Goal: Task Accomplishment & Management: Use online tool/utility

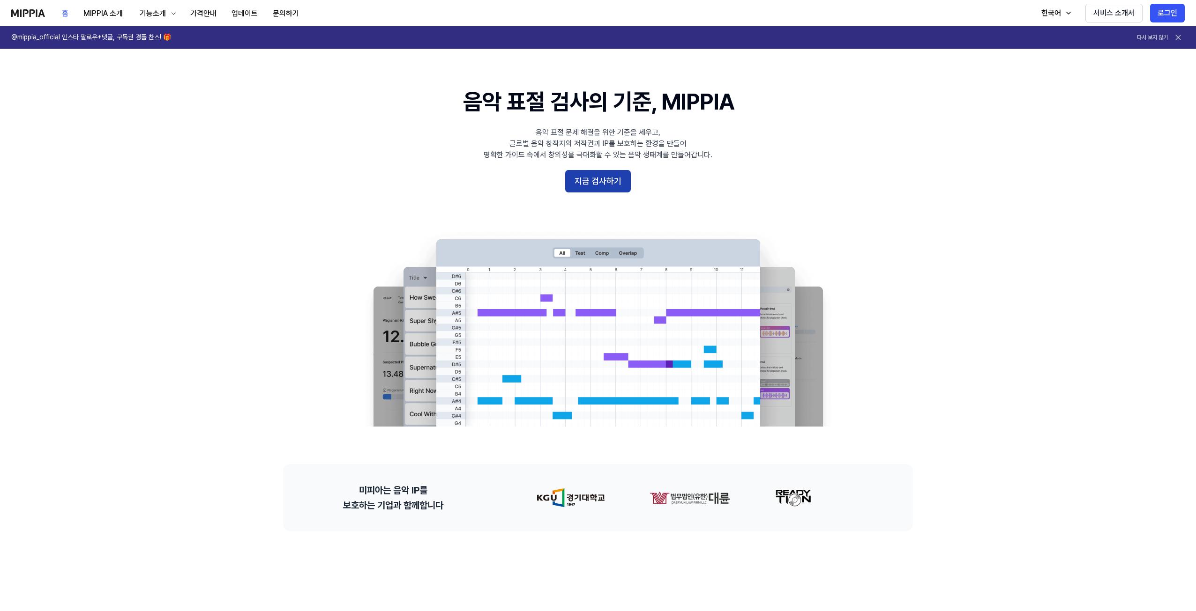
click at [579, 180] on button "지금 검사하기" at bounding box center [598, 181] width 66 height 22
click at [596, 179] on button "지금 검사하기" at bounding box center [598, 181] width 66 height 22
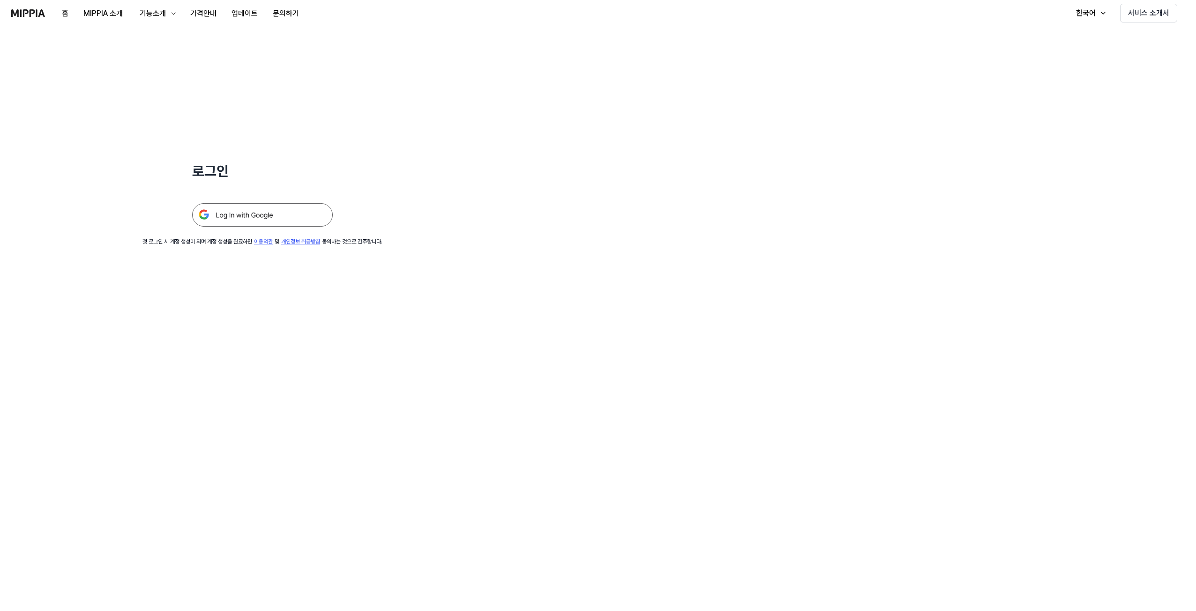
click at [245, 214] on img at bounding box center [262, 214] width 141 height 23
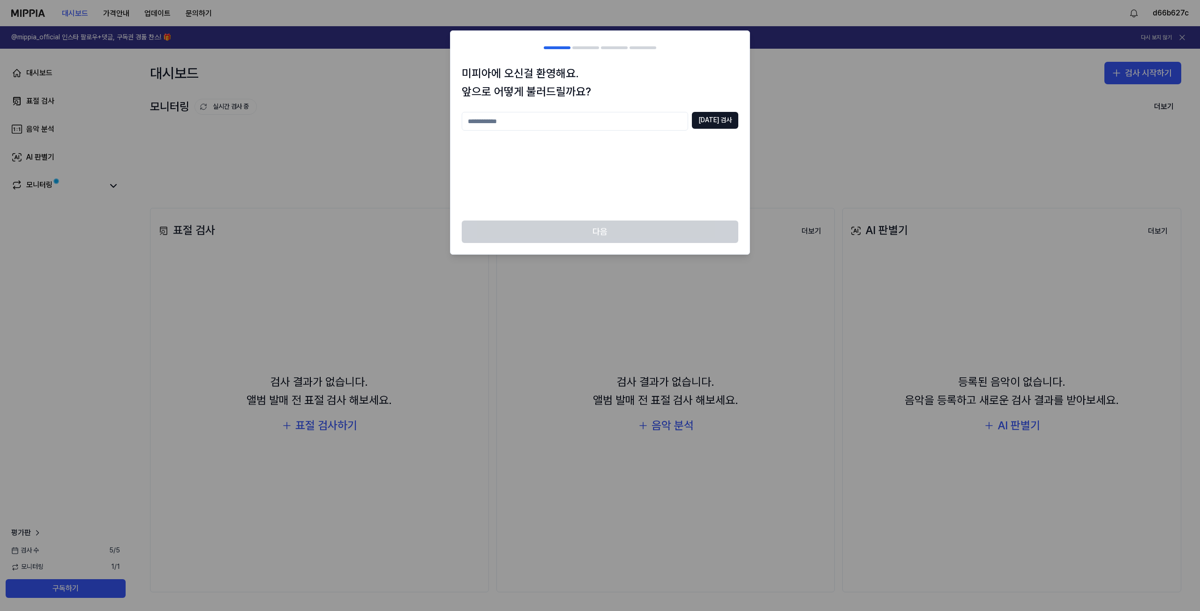
click at [558, 127] on input "text" at bounding box center [575, 121] width 226 height 19
type input "****"
click at [733, 160] on div "**** [DATE] 검사" at bounding box center [600, 160] width 276 height 97
click at [728, 126] on button "[DATE] 검사" at bounding box center [715, 120] width 46 height 17
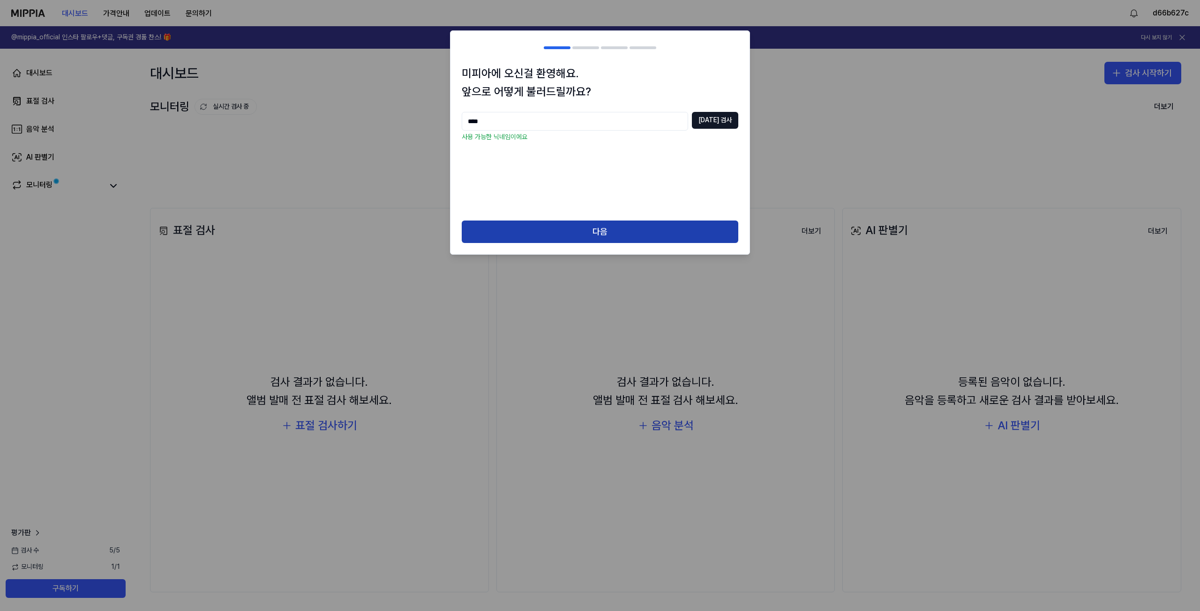
click at [564, 229] on button "다음" at bounding box center [600, 232] width 276 height 22
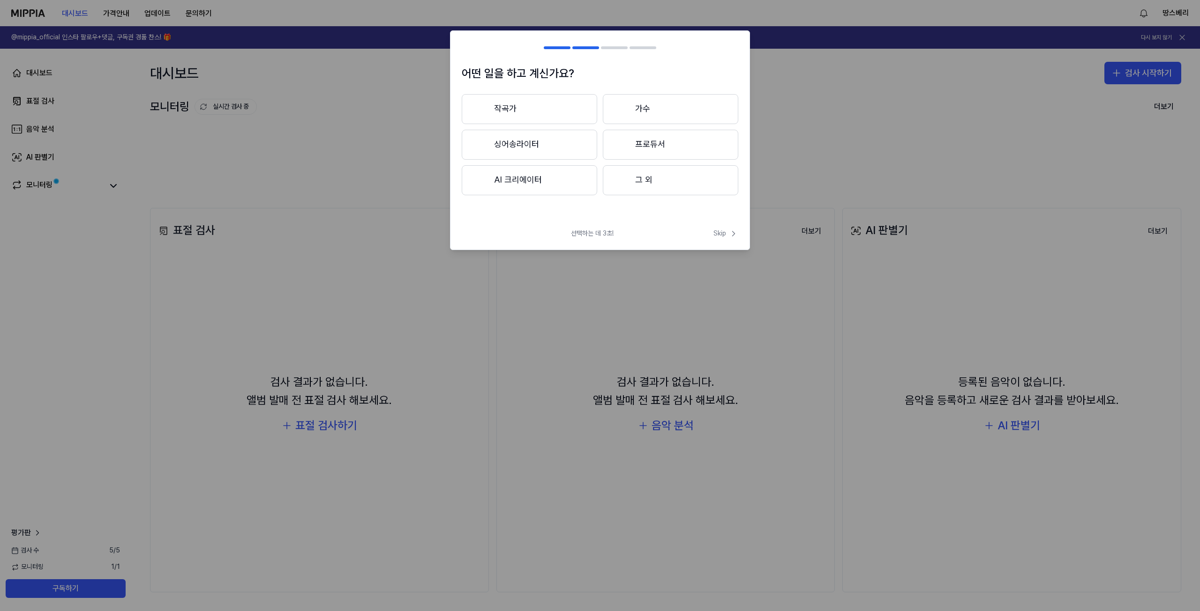
click at [627, 185] on button "그 외" at bounding box center [670, 180] width 135 height 30
click at [565, 106] on button "그 외" at bounding box center [529, 109] width 135 height 30
click at [636, 176] on button "그 외" at bounding box center [670, 180] width 135 height 30
click at [543, 145] on button "3년 이하" at bounding box center [529, 145] width 135 height 31
click at [559, 189] on button "그 외" at bounding box center [529, 184] width 134 height 30
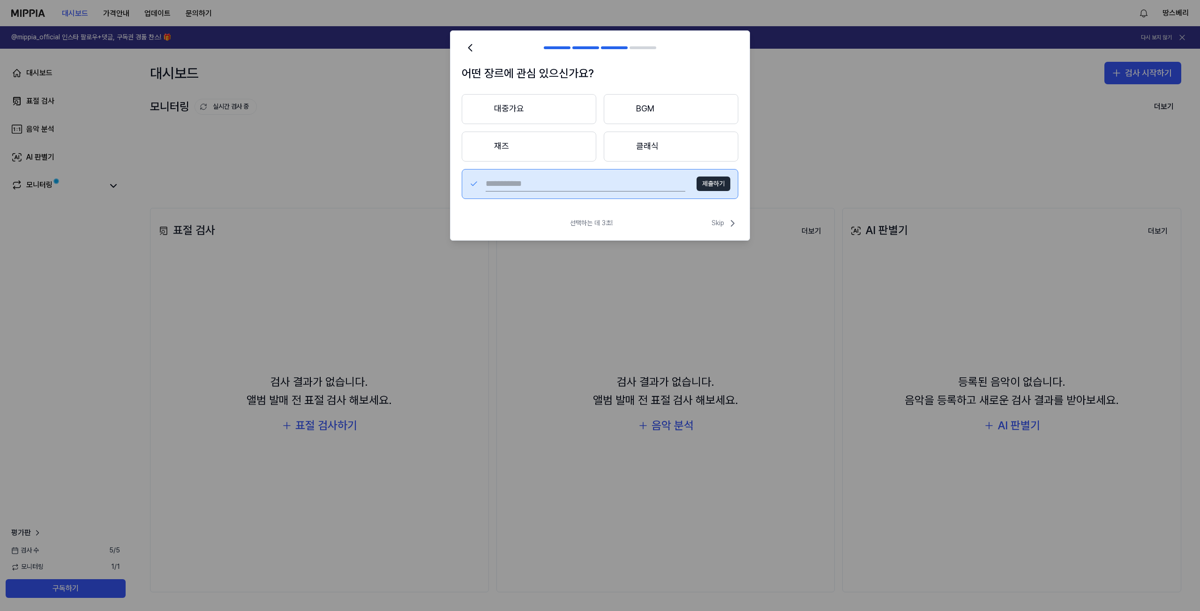
click at [526, 115] on button "대중가요" at bounding box center [529, 109] width 134 height 30
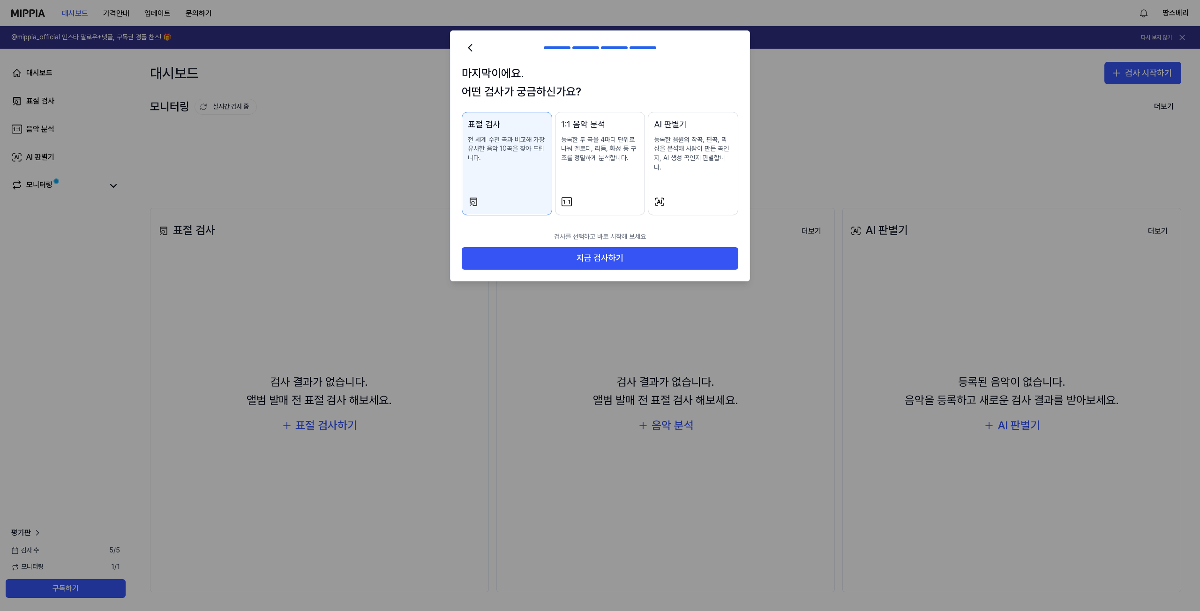
click at [517, 158] on p "전 세계 수천 곡과 비교해 가장 유사한 음악 10곡을 찾아 드립니다." at bounding box center [507, 149] width 78 height 28
click at [572, 251] on button "지금 검사하기" at bounding box center [600, 258] width 276 height 22
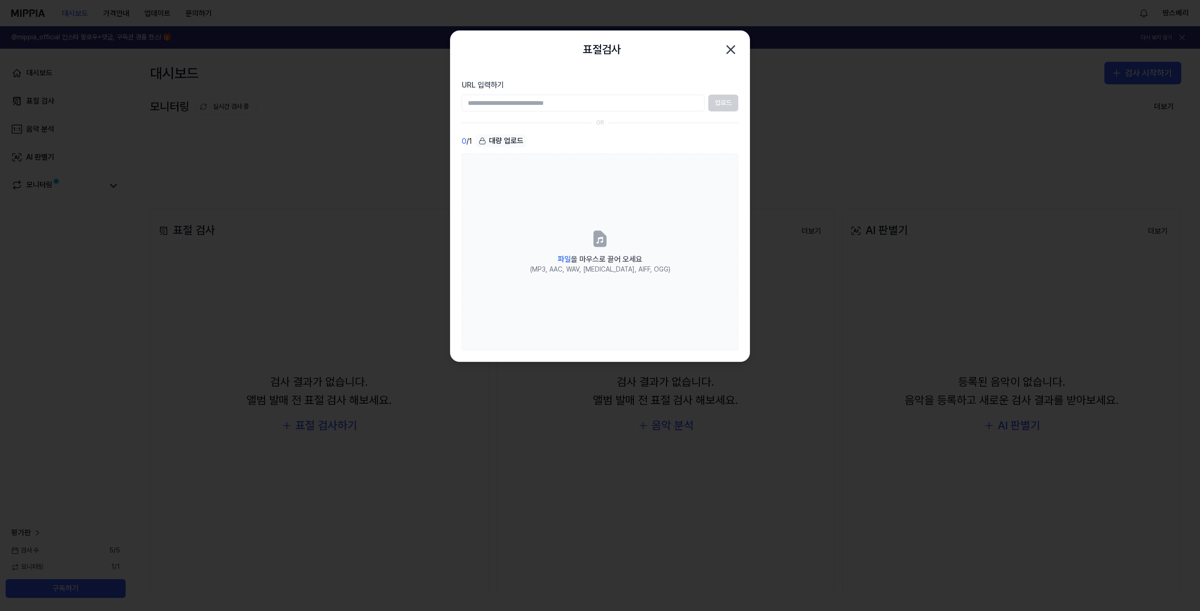
click at [570, 97] on input "URL 입력하기" at bounding box center [583, 103] width 243 height 17
click at [594, 96] on input "URL 입력하기" at bounding box center [583, 103] width 243 height 17
paste input "**********"
type input "**********"
click at [729, 106] on button "업로드" at bounding box center [723, 103] width 30 height 17
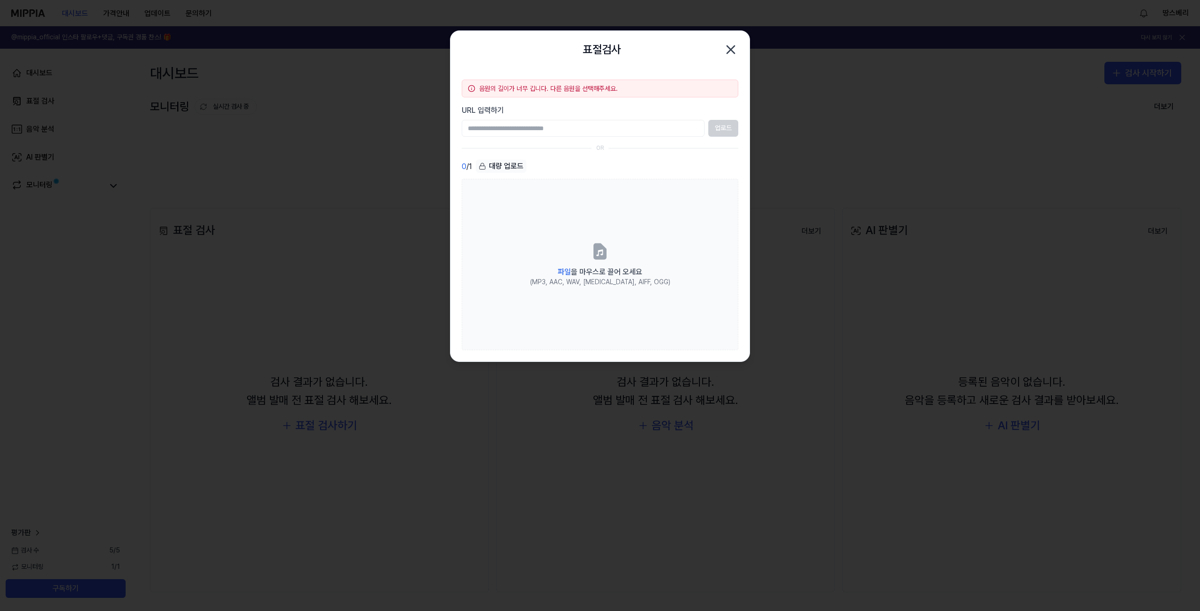
click at [681, 164] on div "0 / 1 대량 업로드" at bounding box center [600, 167] width 276 height 14
drag, startPoint x: 720, startPoint y: 49, endPoint x: 719, endPoint y: 55, distance: 5.7
click at [719, 52] on div "표절검사 닫기" at bounding box center [600, 49] width 276 height 19
drag, startPoint x: 723, startPoint y: 52, endPoint x: 730, endPoint y: 54, distance: 8.0
click at [723, 53] on icon "button" at bounding box center [730, 49] width 15 height 15
